Goal: Information Seeking & Learning: Find specific page/section

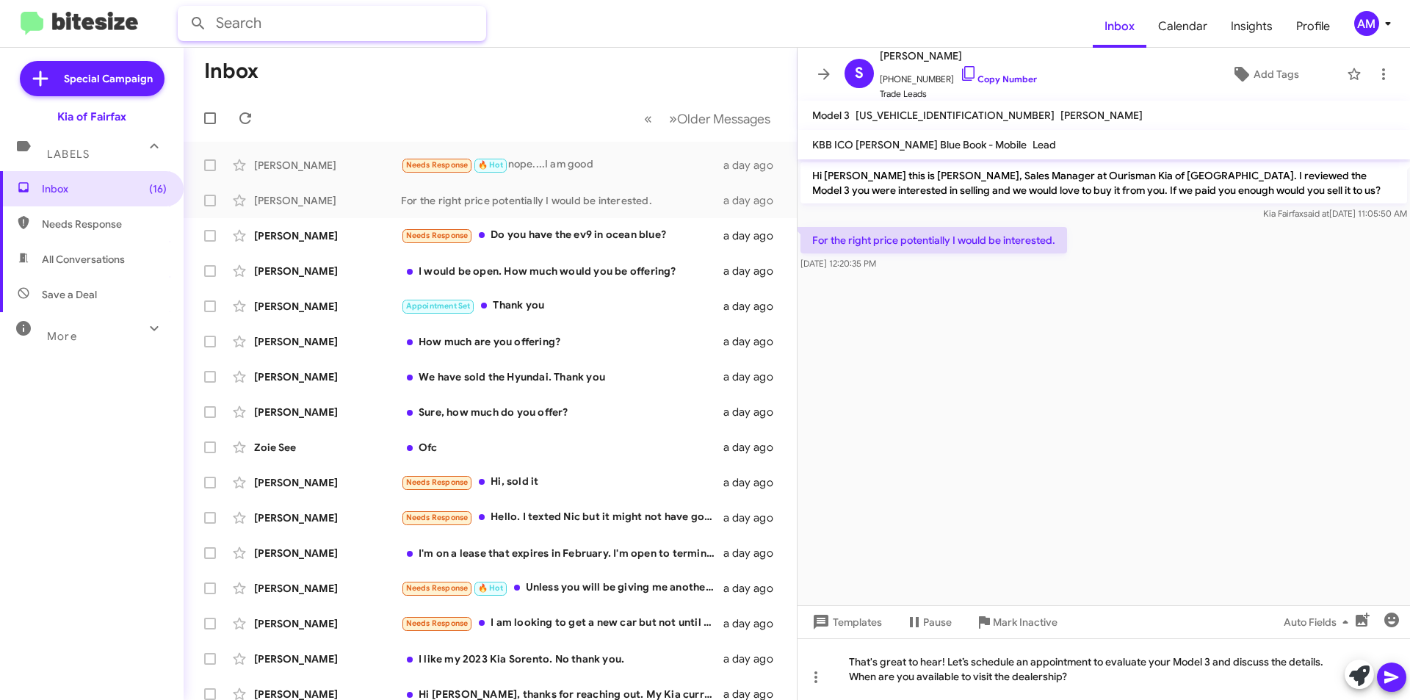
click at [259, 27] on input "text" at bounding box center [332, 23] width 309 height 35
type input "r"
type input "zaire"
click at [184, 9] on button at bounding box center [198, 23] width 29 height 29
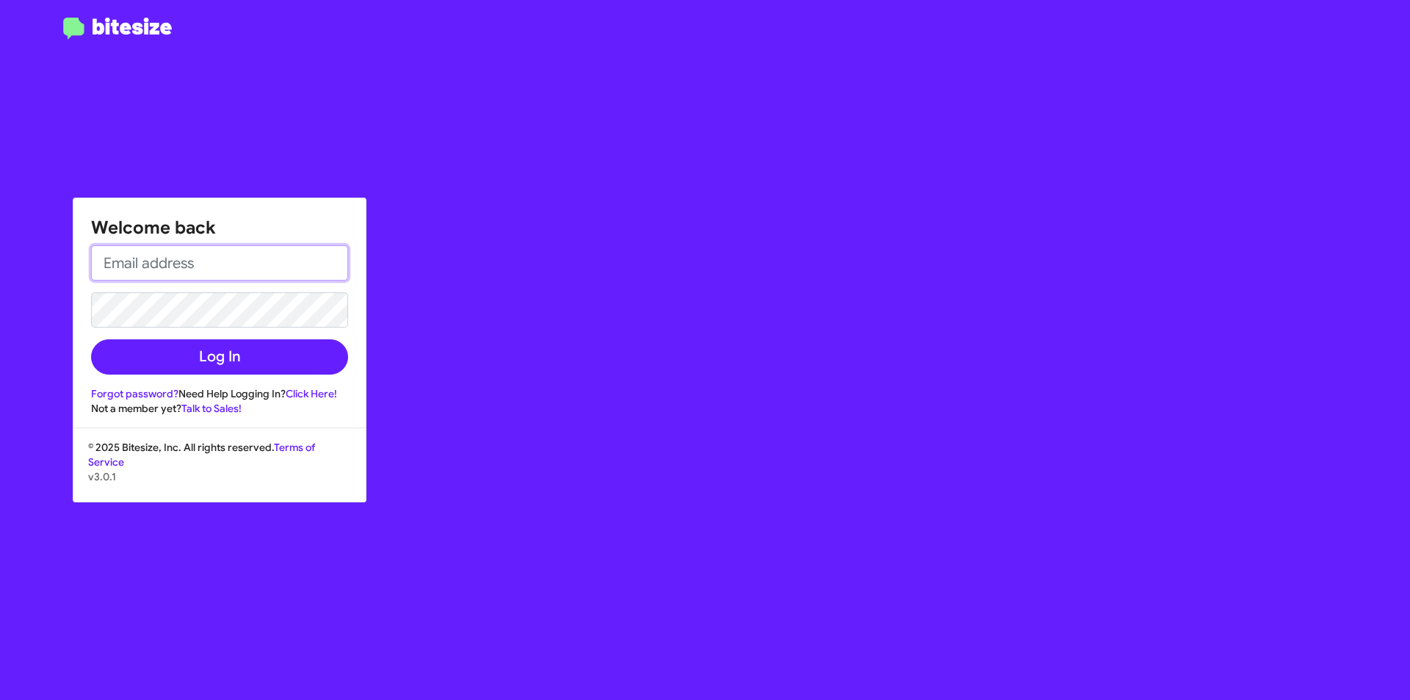
drag, startPoint x: 226, startPoint y: 264, endPoint x: 240, endPoint y: 281, distance: 21.8
click at [226, 264] on input "email" at bounding box center [219, 262] width 257 height 35
drag, startPoint x: 332, startPoint y: 268, endPoint x: -207, endPoint y: 265, distance: 539.2
click at [0, 265] on html "Welcome back [EMAIL_ADDRESS][DOMAIN_NAME] Log In Forgot password? Need Help Log…" at bounding box center [705, 350] width 1410 height 700
type input "[EMAIL_ADDRESS][DOMAIN_NAME]"
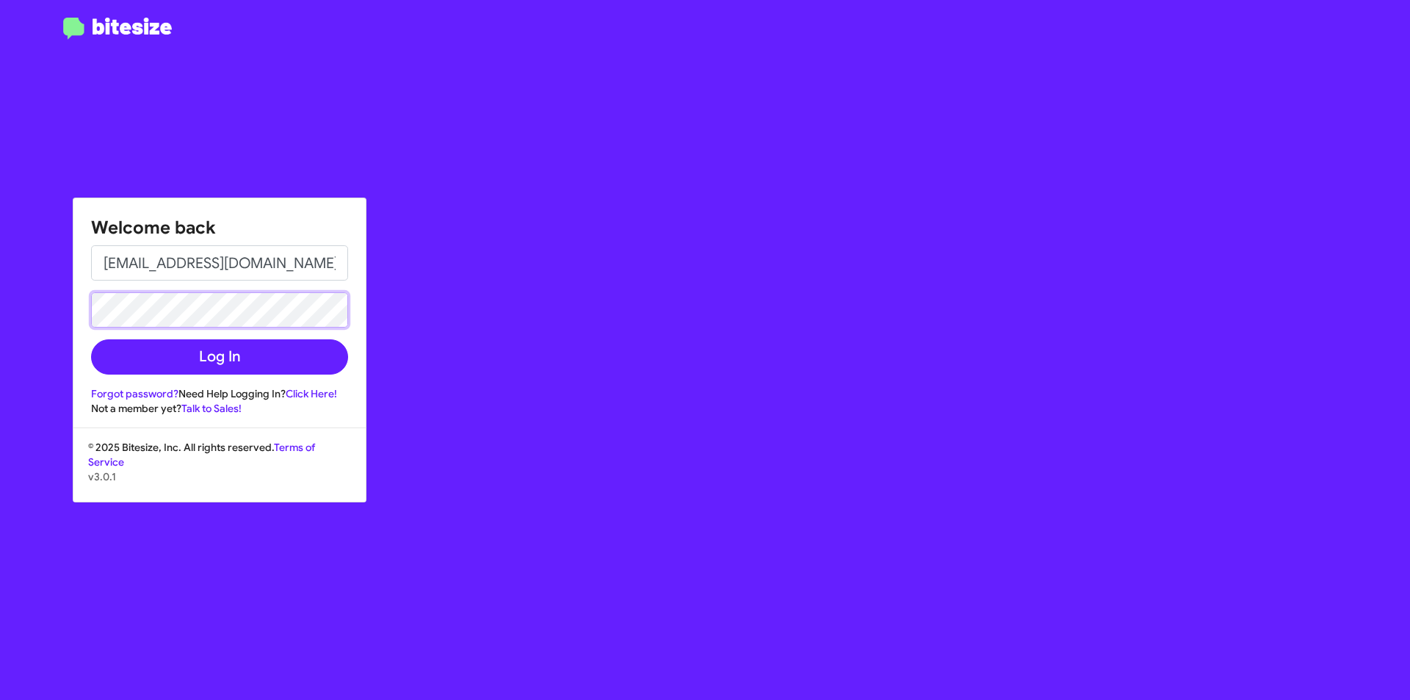
click at [91, 339] on button "Log In" at bounding box center [219, 356] width 257 height 35
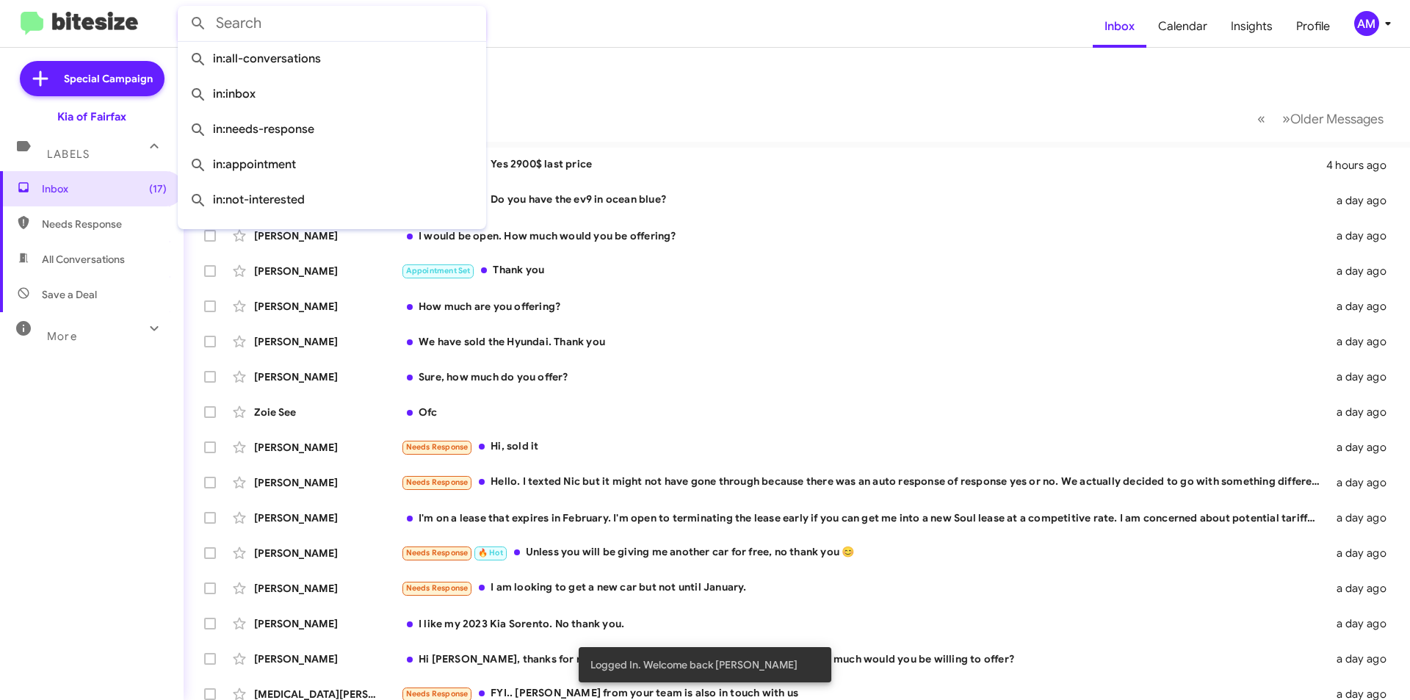
click at [325, 32] on input "text" at bounding box center [332, 23] width 309 height 35
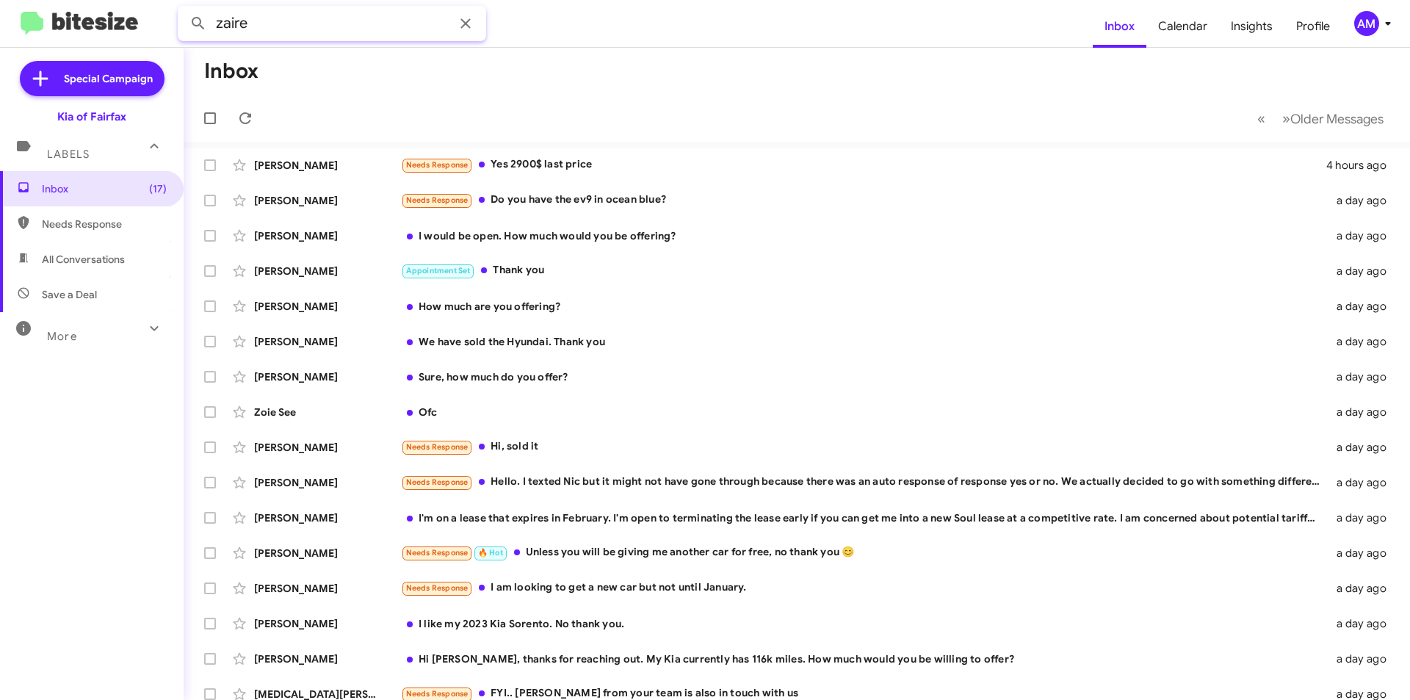
click at [184, 9] on button at bounding box center [198, 23] width 29 height 29
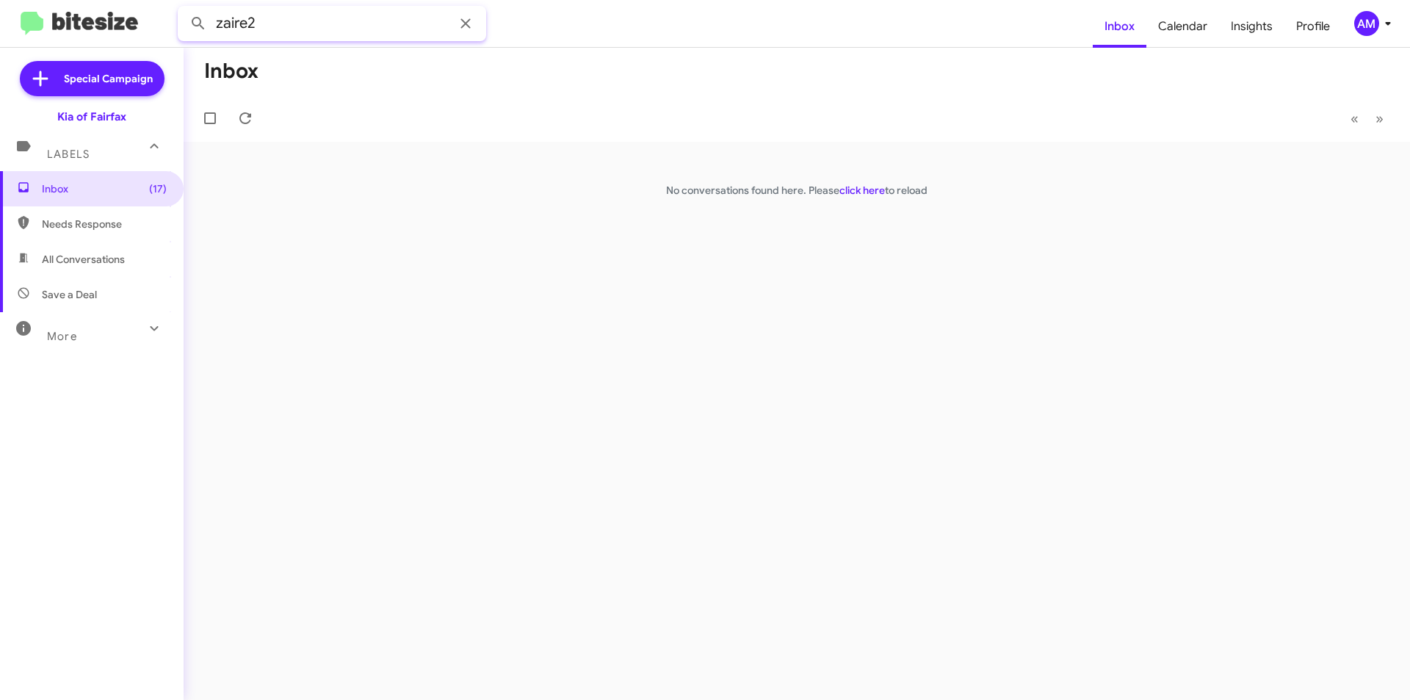
type input "zaire2"
click at [65, 201] on span "Inbox (17)" at bounding box center [92, 188] width 184 height 35
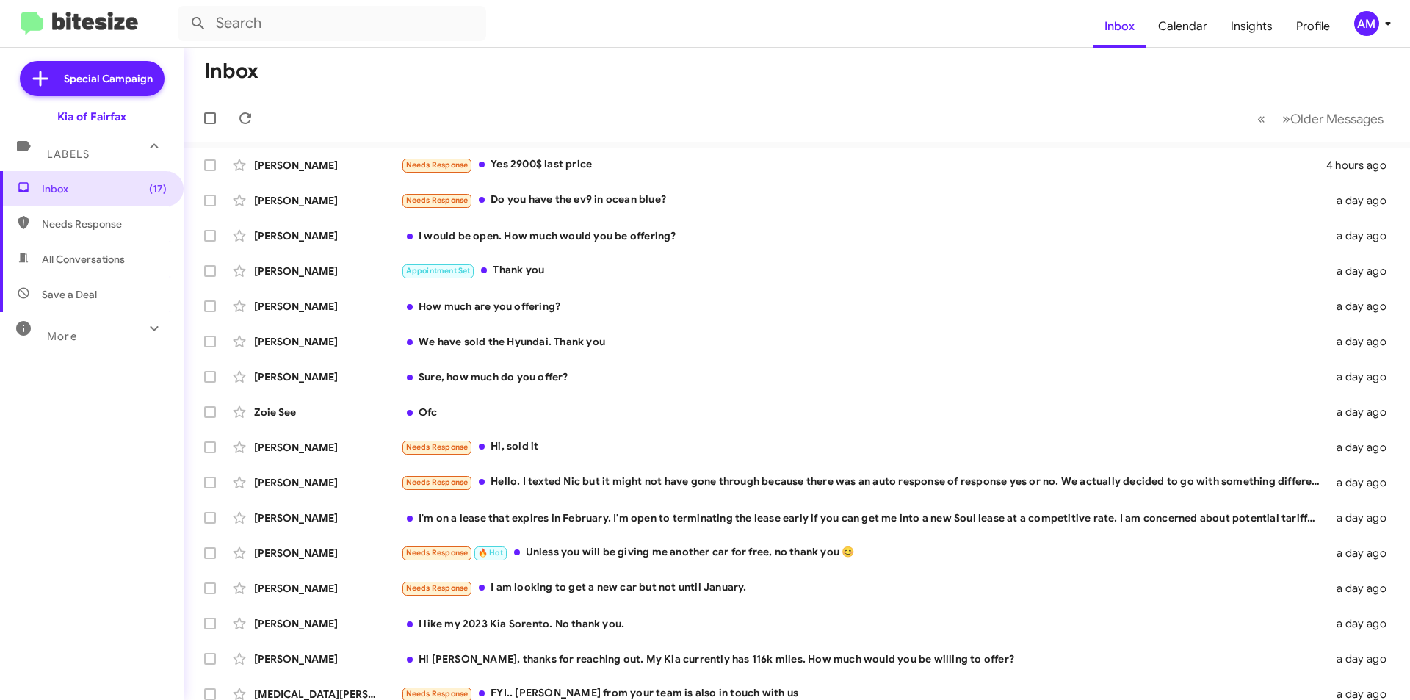
click at [571, 161] on div "Needs Response Yes 2900$ last price" at bounding box center [864, 164] width 926 height 17
